Goal: Manage account settings

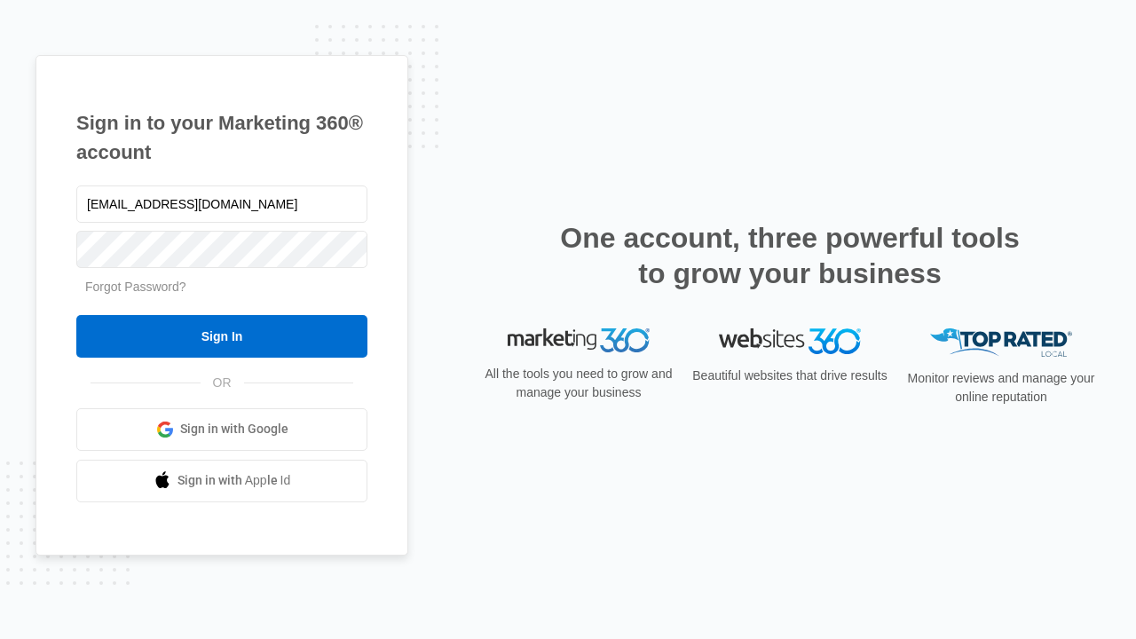
type input "dankie614@gmail.com"
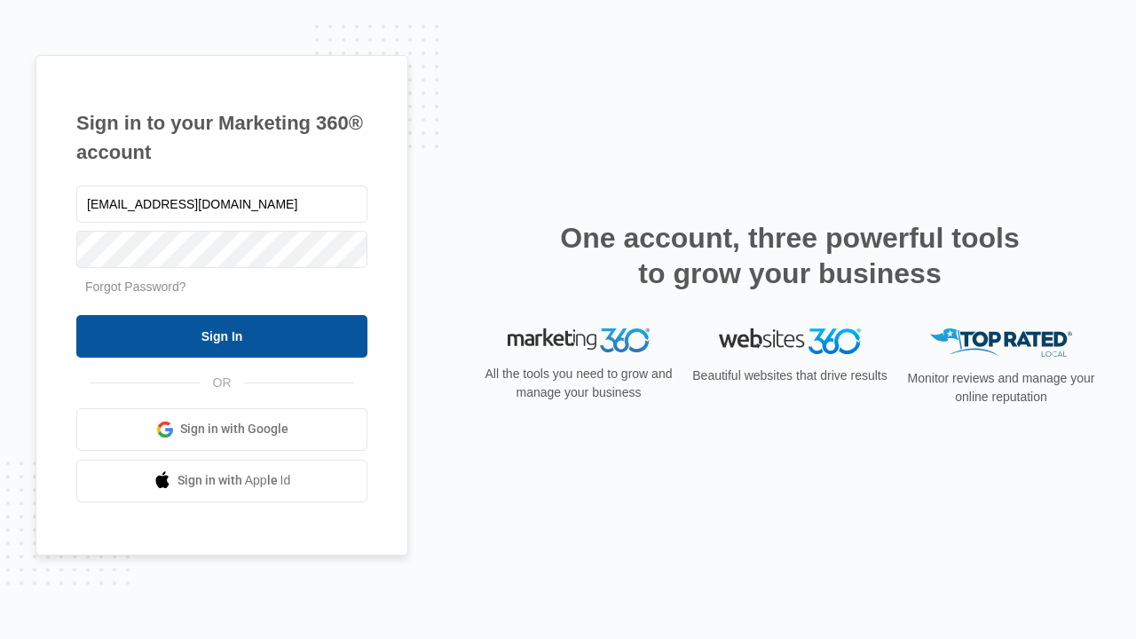
click at [222, 335] on input "Sign In" at bounding box center [221, 336] width 291 height 43
